Goal: Navigation & Orientation: Understand site structure

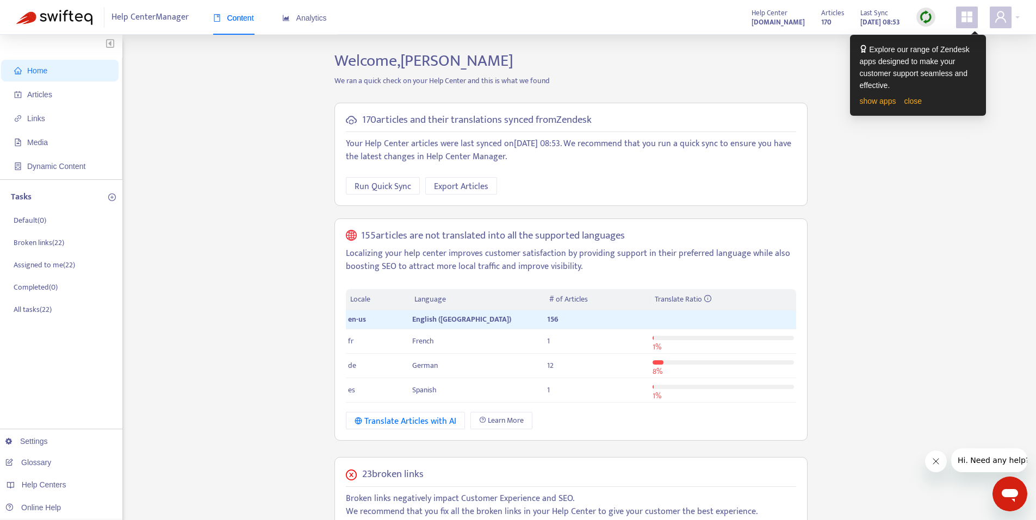
click at [934, 287] on div "Home Articles Links Media Dynamic Content Tasks Default ( 0 ) Broken links ( 22…" at bounding box center [517, 423] width 1003 height 745
drag, startPoint x: 1018, startPoint y: 104, endPoint x: 913, endPoint y: 71, distance: 109.5
click at [1018, 104] on div "Home Articles Links Media Dynamic Content Tasks Default ( 0 ) Broken links ( 22…" at bounding box center [517, 423] width 1003 height 745
click at [49, 89] on span "Articles" at bounding box center [62, 95] width 96 height 22
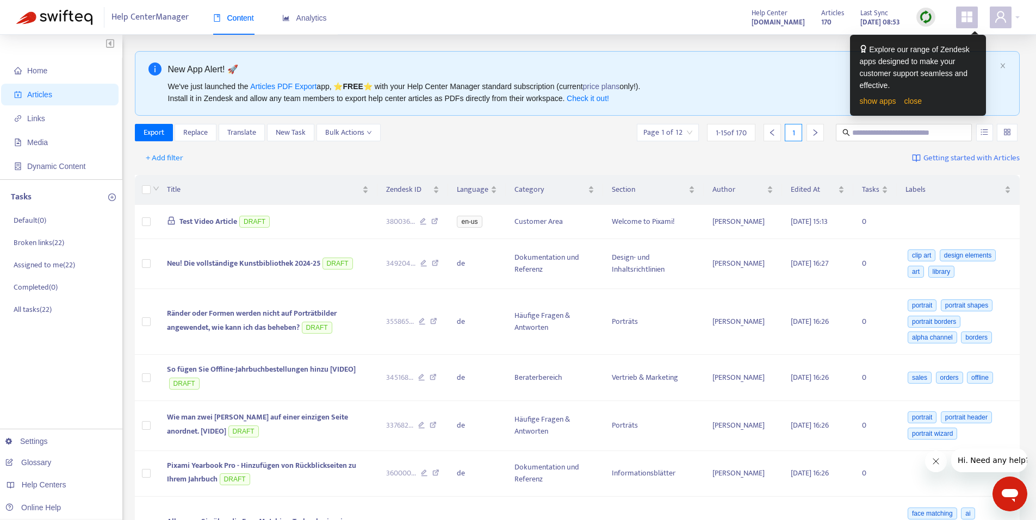
click at [145, 19] on span "Help Center Manager" at bounding box center [149, 17] width 77 height 21
click at [30, 70] on span "Home" at bounding box center [37, 70] width 20 height 9
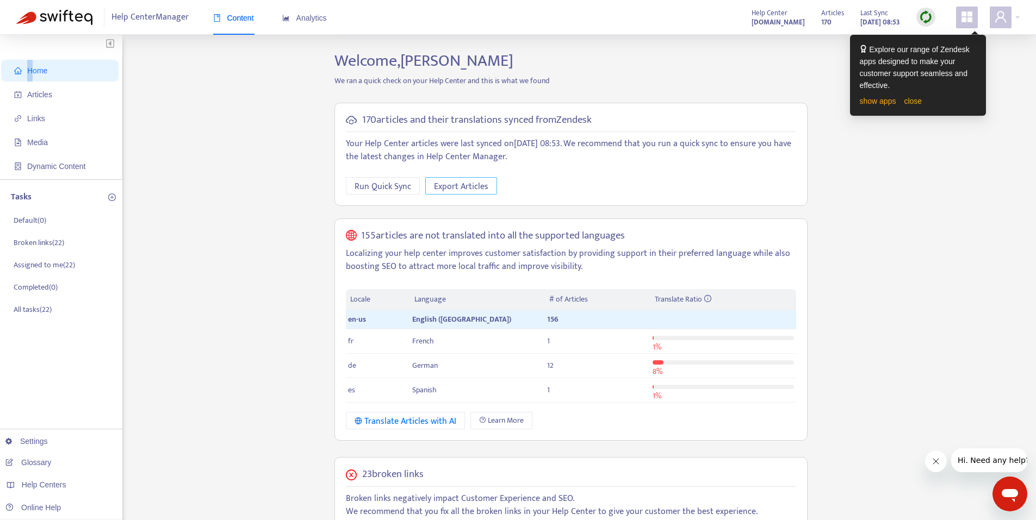
click at [458, 184] on span "Export Articles" at bounding box center [461, 187] width 54 height 14
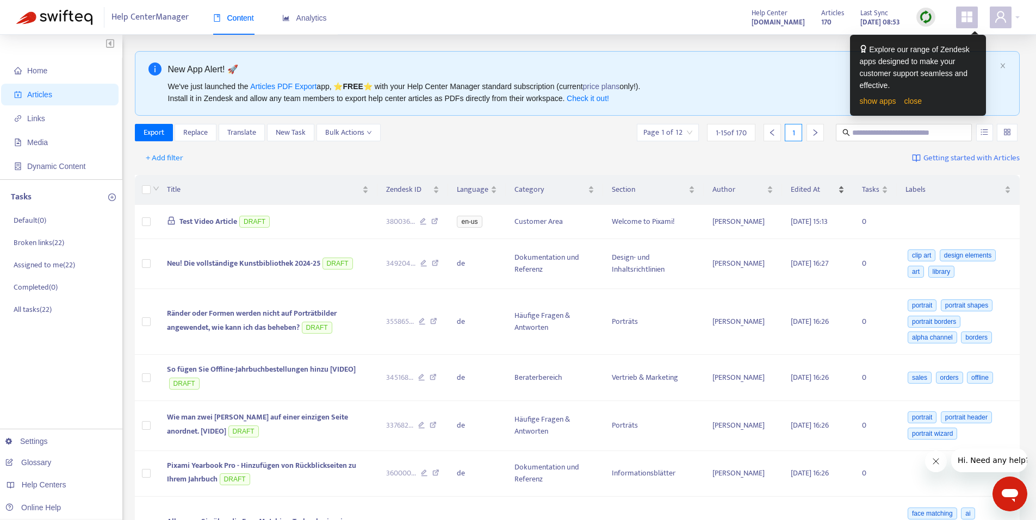
click at [807, 189] on span "Edited At" at bounding box center [813, 190] width 45 height 12
click at [812, 186] on span "Edited At" at bounding box center [813, 190] width 45 height 12
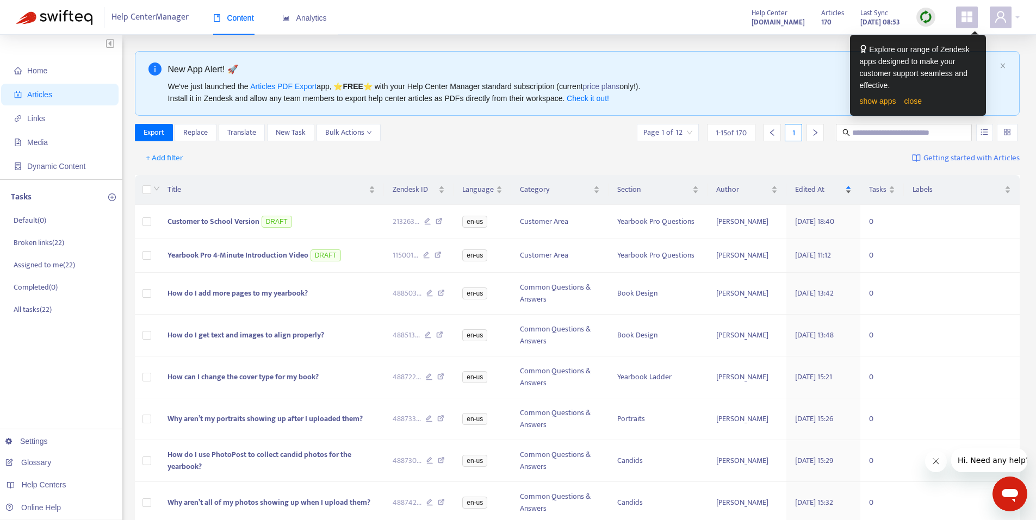
click at [811, 184] on div "Edited At" at bounding box center [823, 190] width 57 height 12
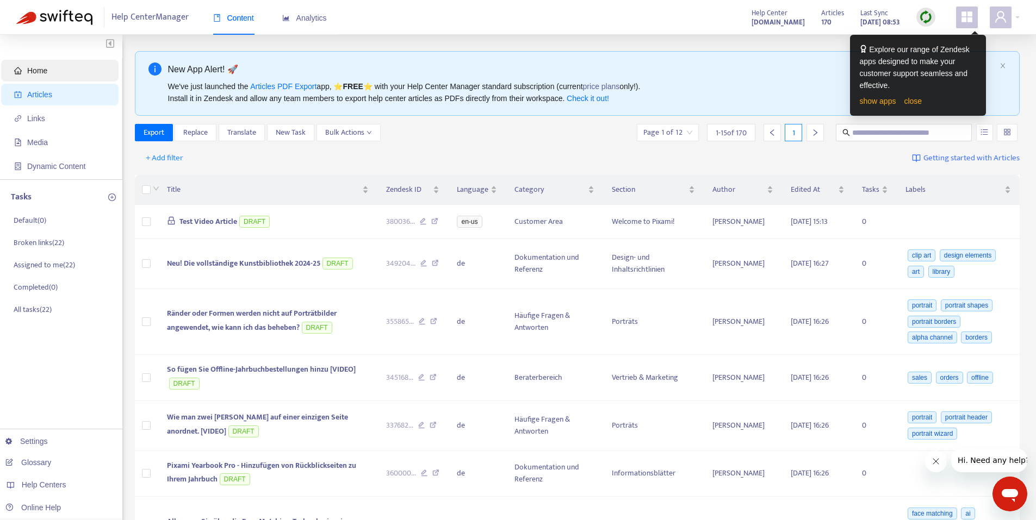
click at [21, 71] on icon "home" at bounding box center [18, 70] width 8 height 7
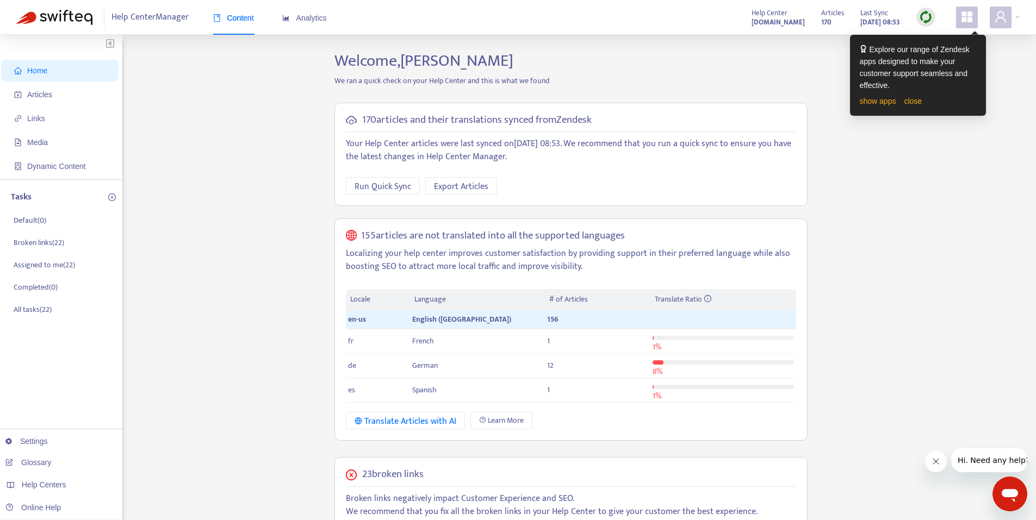
click at [782, 24] on strong "[DOMAIN_NAME]" at bounding box center [777, 22] width 53 height 12
click at [42, 95] on span "Articles" at bounding box center [39, 94] width 25 height 9
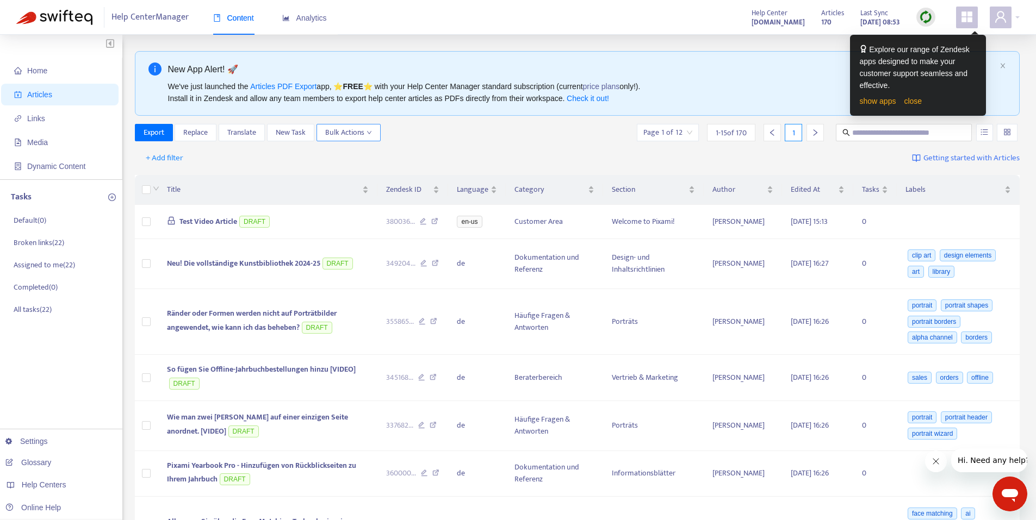
click at [363, 132] on span "Bulk Actions" at bounding box center [348, 133] width 47 height 12
click at [478, 147] on div "+ Add filter Getting started with Articles" at bounding box center [577, 159] width 885 height 26
click at [814, 187] on span "Edited At" at bounding box center [813, 190] width 45 height 12
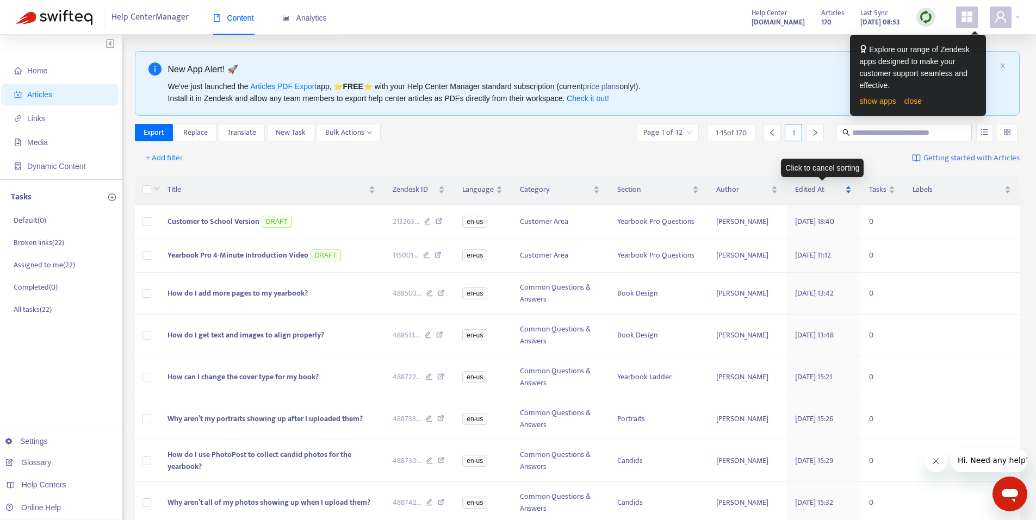
click at [809, 190] on span "Edited At" at bounding box center [819, 190] width 48 height 12
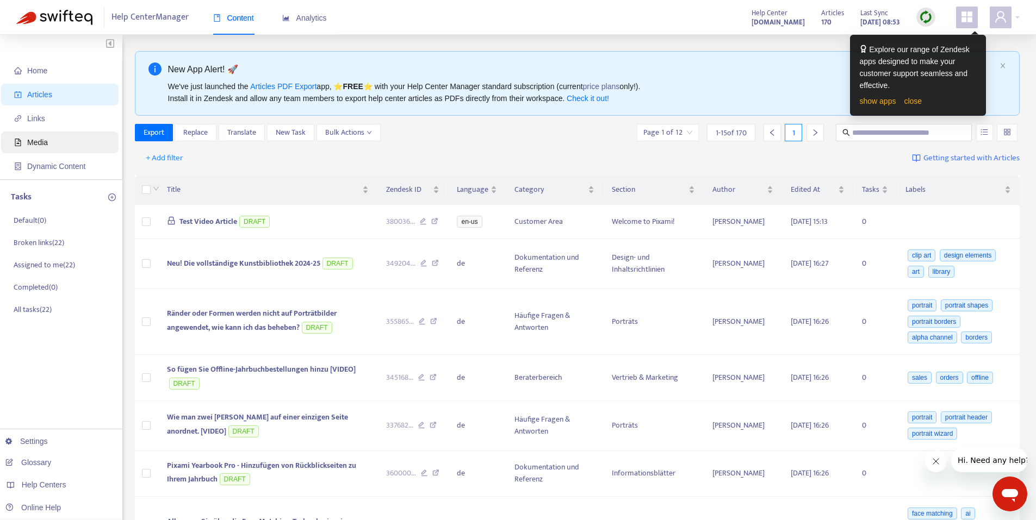
click at [46, 143] on span "Media" at bounding box center [37, 142] width 21 height 9
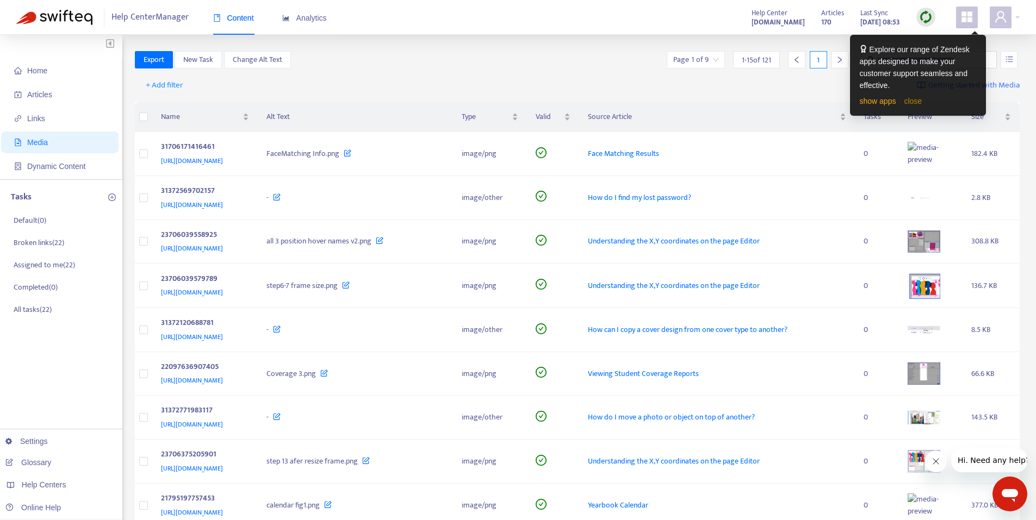
click at [911, 102] on link "close" at bounding box center [913, 101] width 18 height 9
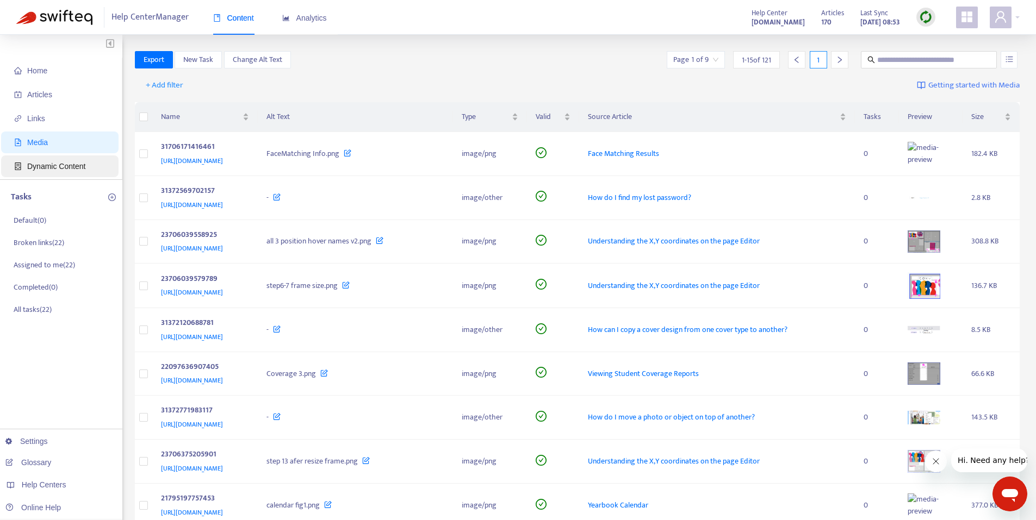
click at [79, 162] on span "Dynamic Content" at bounding box center [56, 166] width 58 height 9
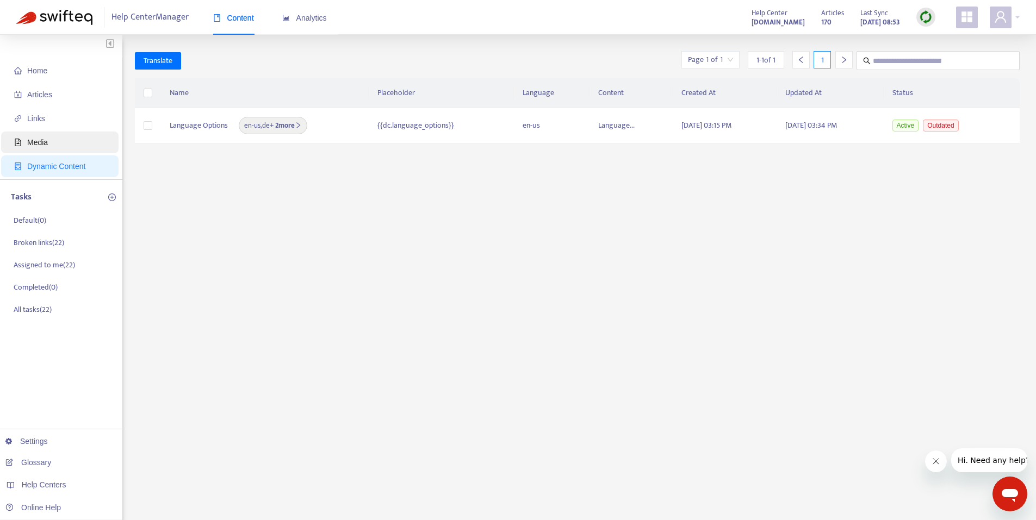
click at [39, 147] on span "Media" at bounding box center [62, 143] width 96 height 22
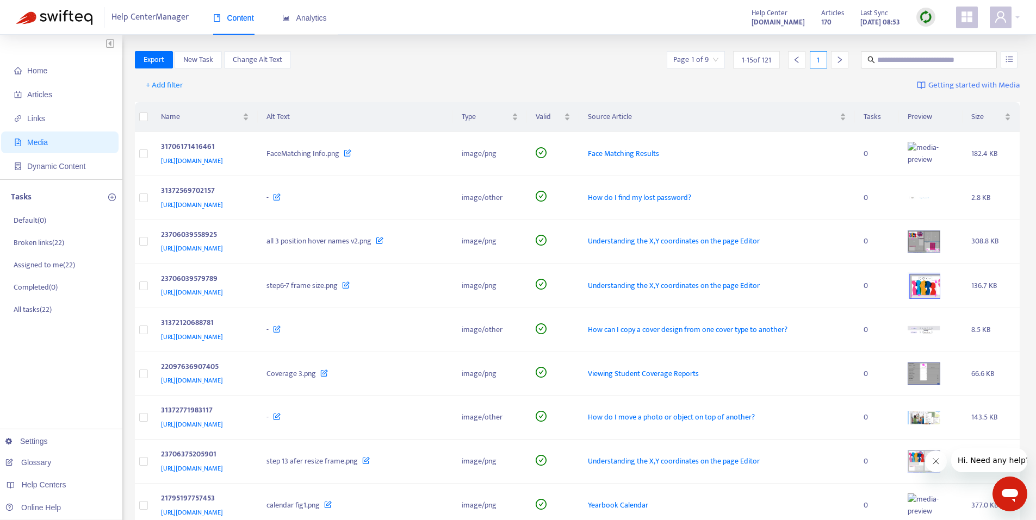
click at [112, 42] on img "button" at bounding box center [110, 43] width 8 height 9
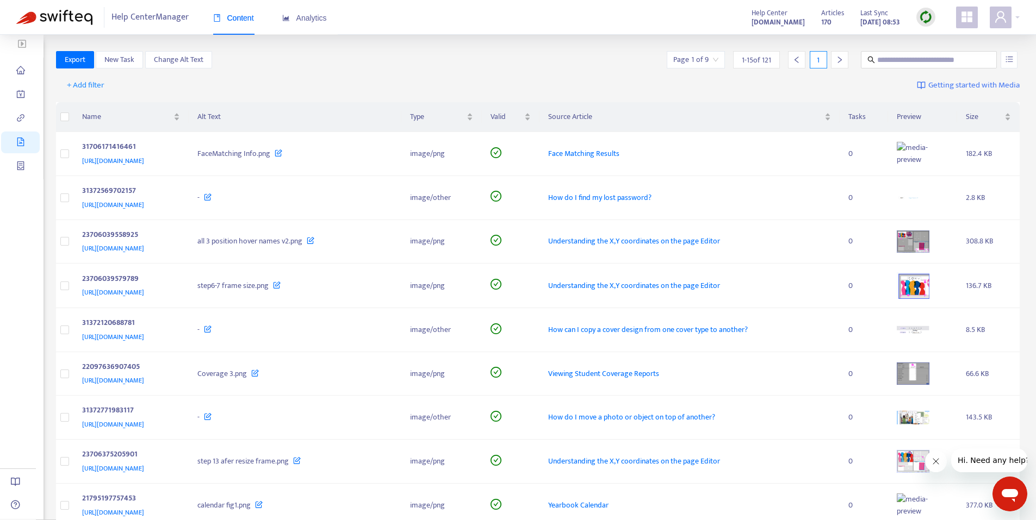
click at [17, 43] on button "button" at bounding box center [21, 43] width 43 height 17
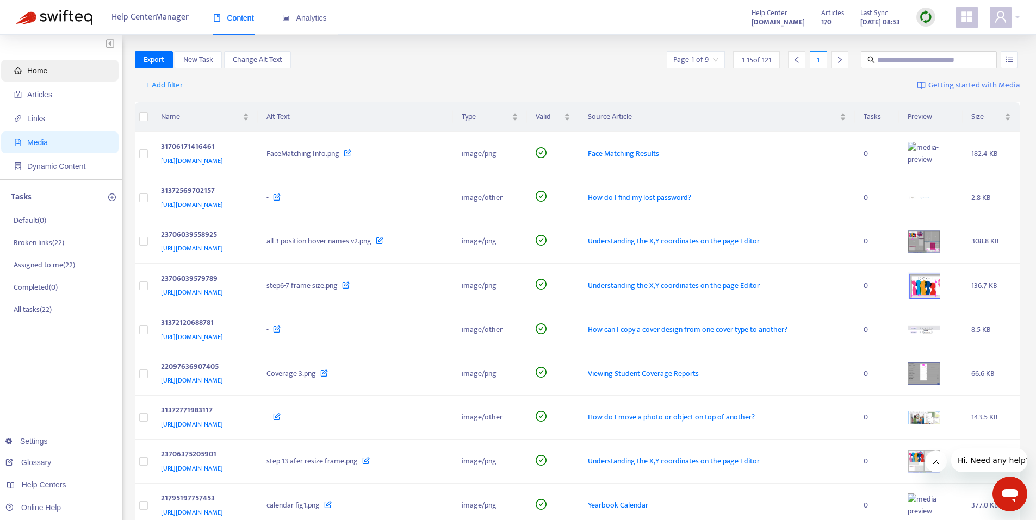
click at [38, 67] on span "Home" at bounding box center [37, 70] width 20 height 9
